Goal: Task Accomplishment & Management: Use online tool/utility

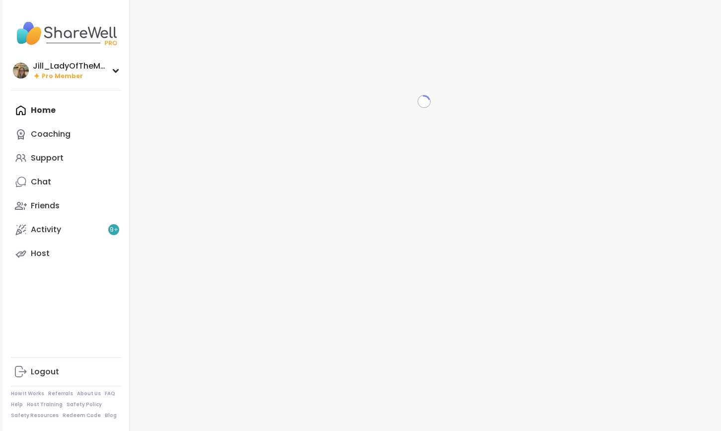
click at [48, 107] on div "Home Coaching Support Chat Friends Activity 9 + Host" at bounding box center [66, 181] width 111 height 167
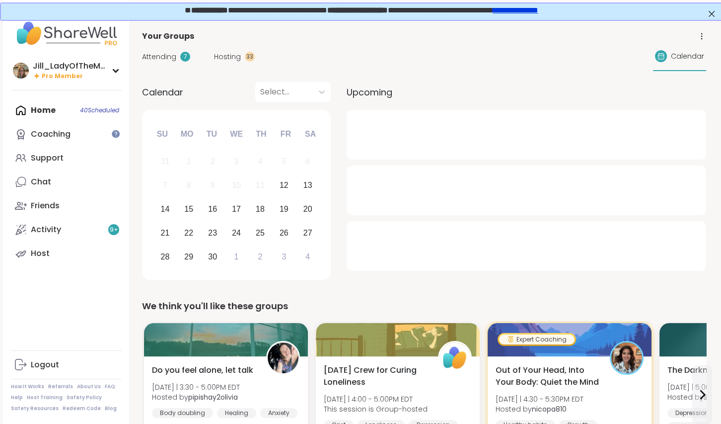
click at [171, 54] on span "Attending" at bounding box center [159, 57] width 34 height 10
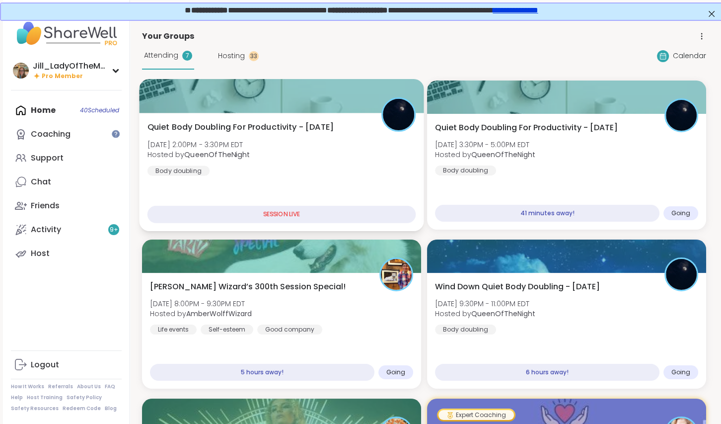
click at [278, 154] on div "Quiet Body Doubling For Productivity - [DATE] [DATE] 2:00PM - 3:30PM EDT Hosted…" at bounding box center [282, 148] width 269 height 55
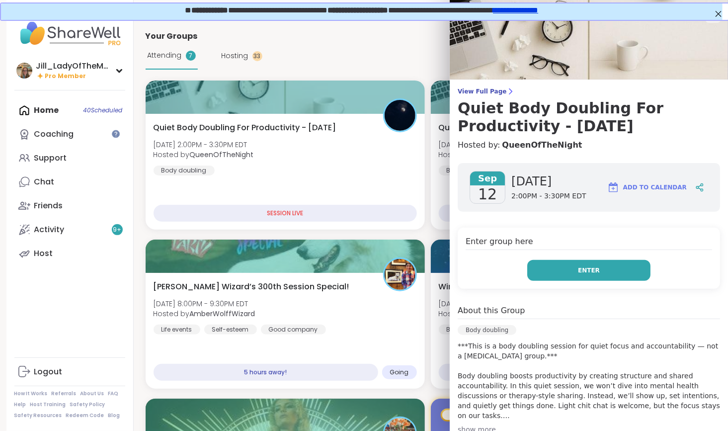
click at [567, 271] on button "Enter" at bounding box center [588, 270] width 123 height 21
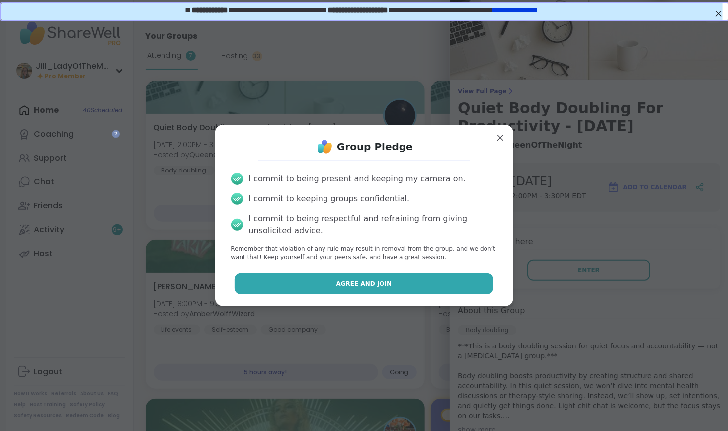
click at [434, 288] on button "Agree and Join" at bounding box center [364, 283] width 259 height 21
